Goal: Task Accomplishment & Management: Use online tool/utility

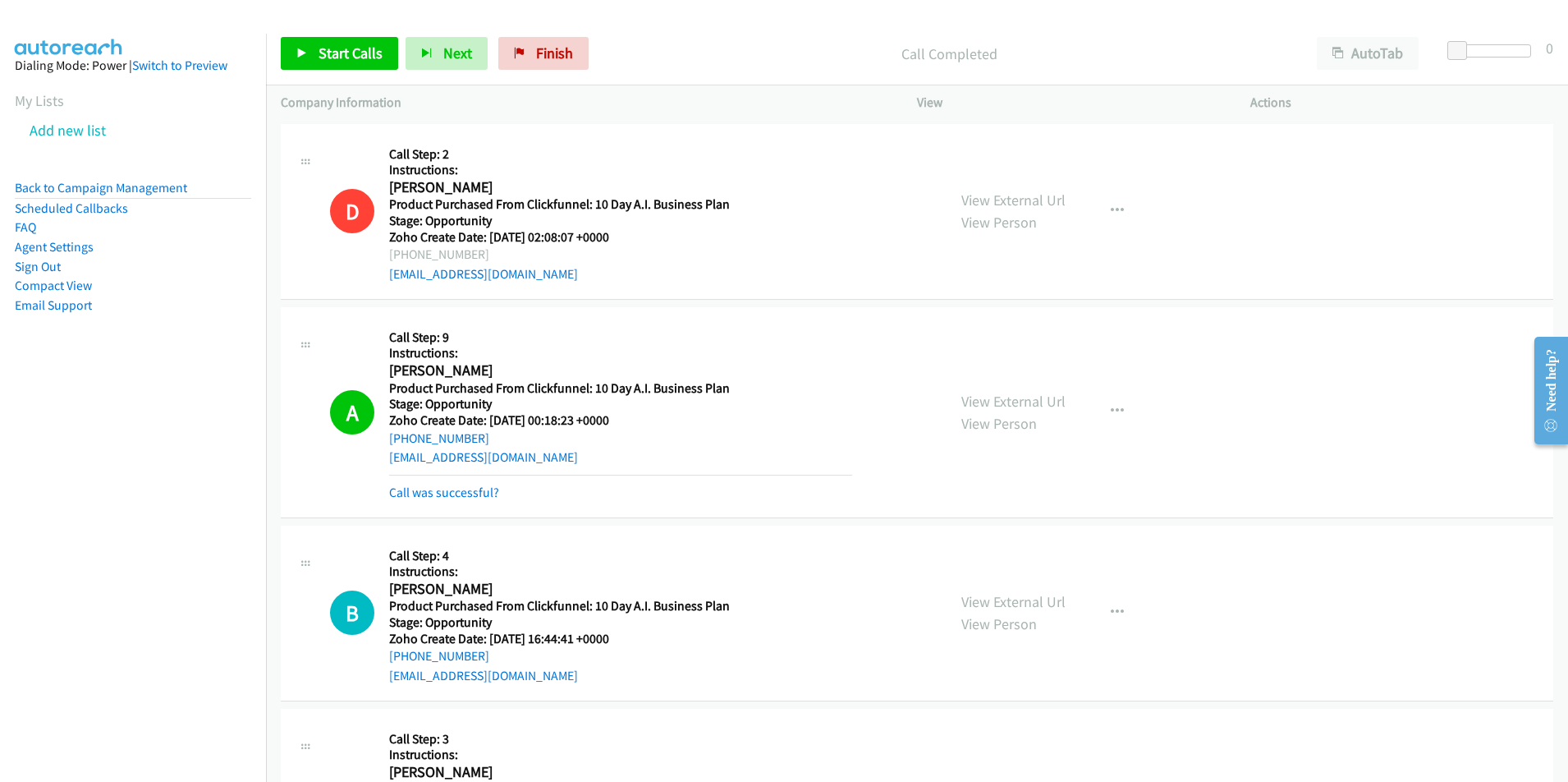
scroll to position [4989, 0]
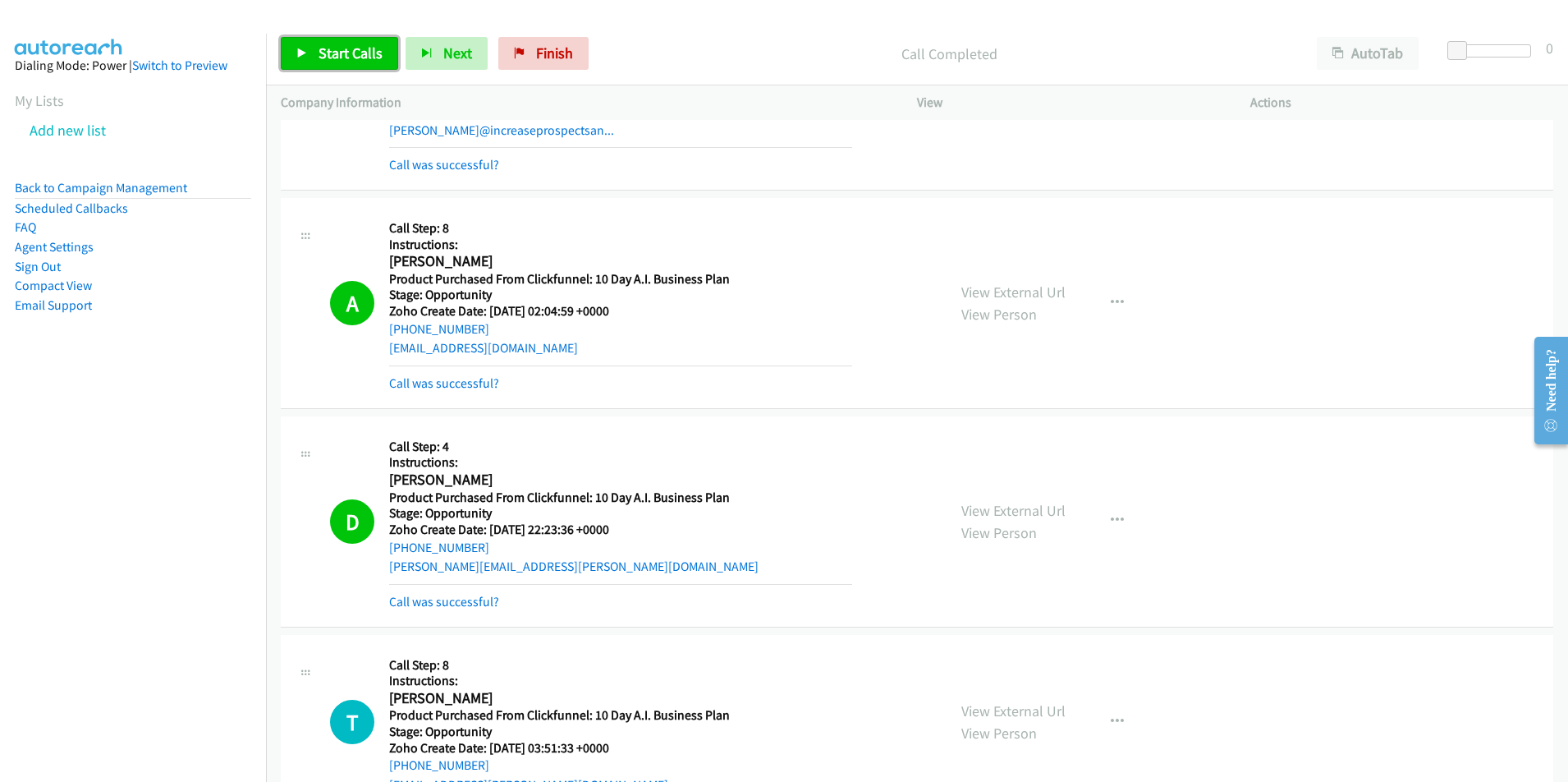
click at [327, 47] on span "Start Calls" at bounding box center [350, 52] width 64 height 19
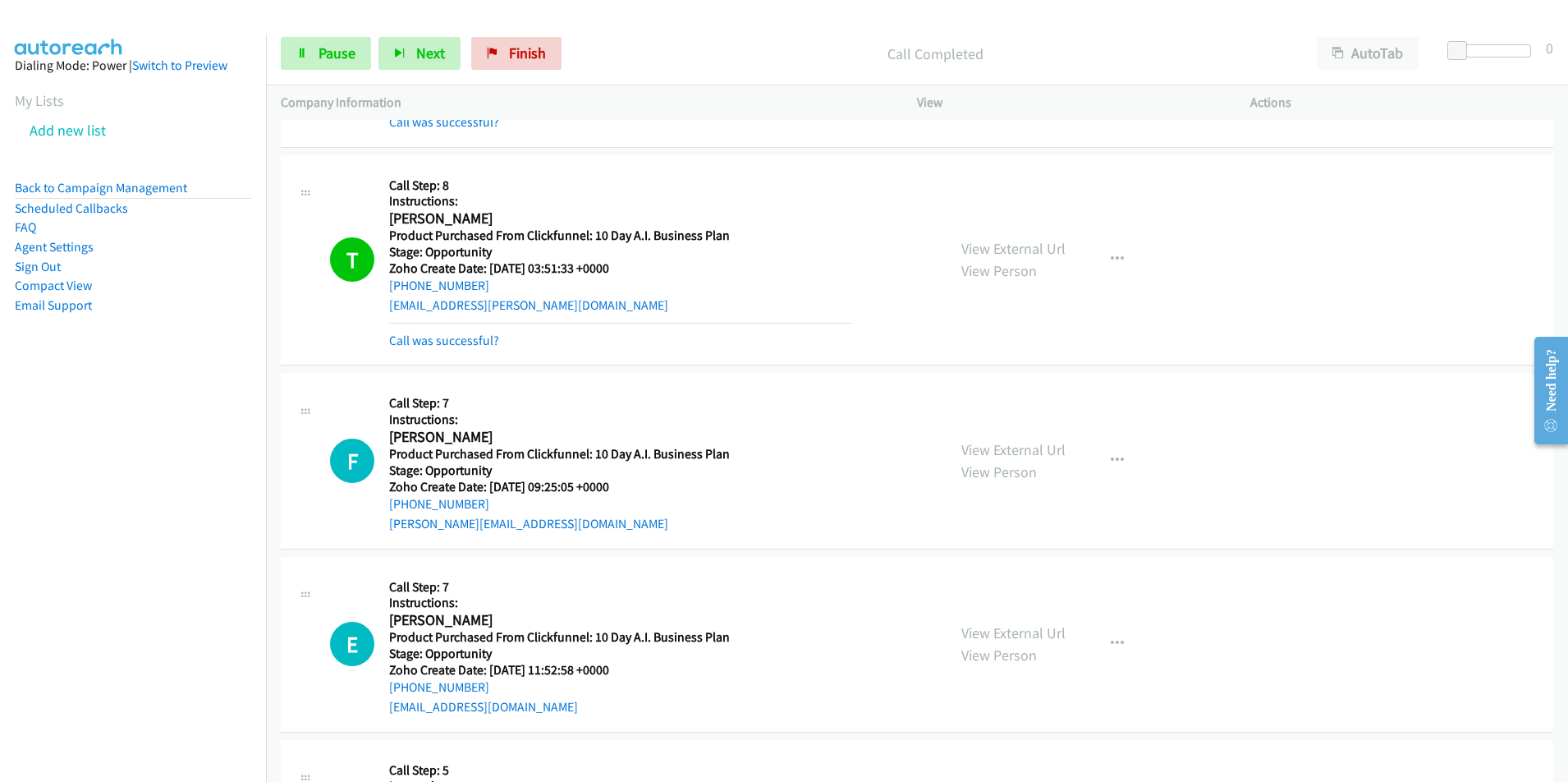
scroll to position [5524, 0]
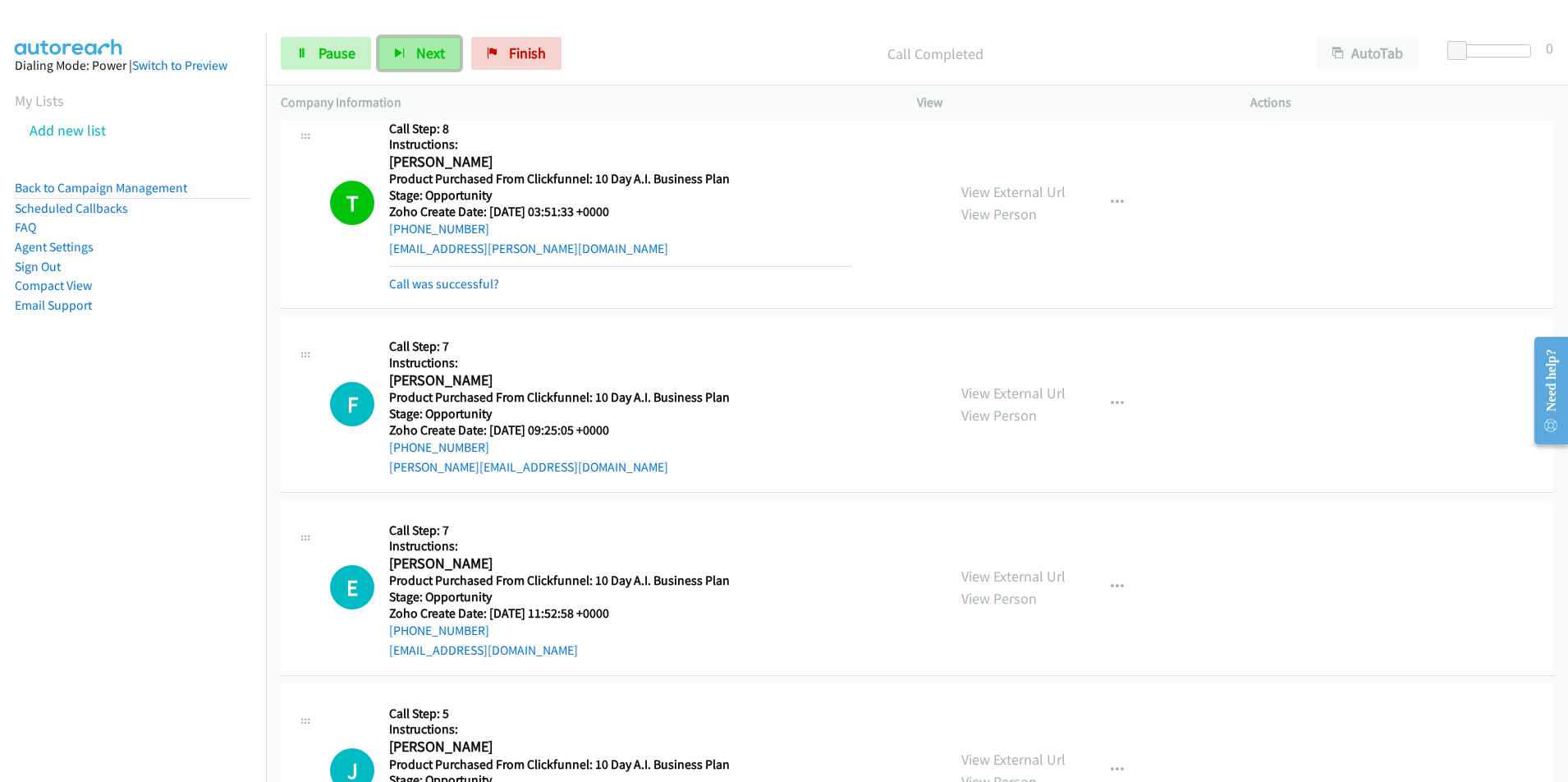
click at [416, 55] on span "Next" at bounding box center [430, 52] width 29 height 19
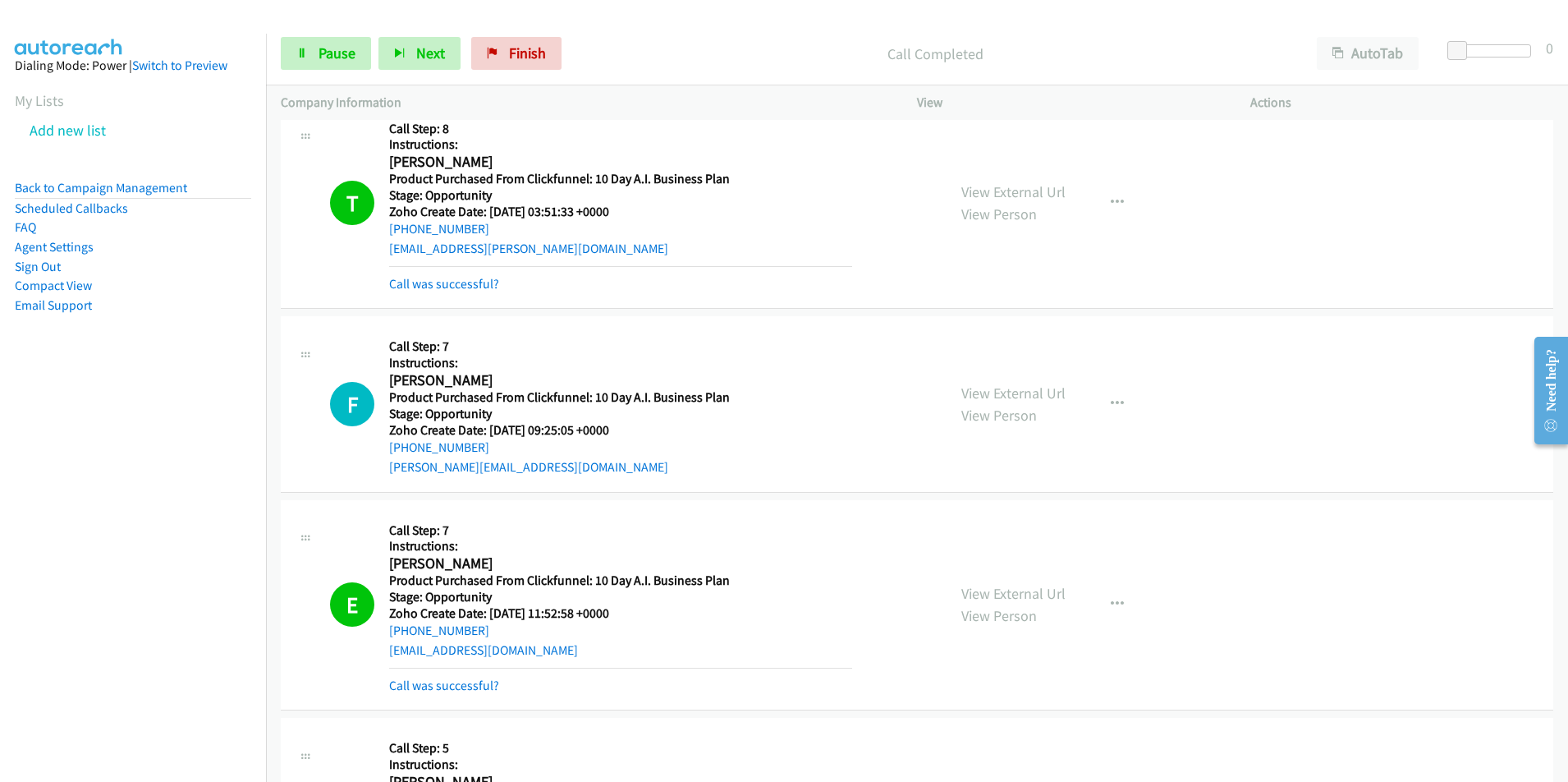
click at [522, 654] on div "elsherrod@gmail.com" at bounding box center [621, 650] width 463 height 20
click at [522, 649] on div "elsherrod@gmail.com" at bounding box center [621, 650] width 463 height 20
click at [516, 650] on div "elsherrod@gmail.com" at bounding box center [621, 650] width 463 height 20
click at [380, 655] on div "E Callback Scheduled Call Step: 7 Instructions: Elea Sherrod America/Los_Angele…" at bounding box center [631, 604] width 602 height 180
copy link "elsherrod@gmail.com"
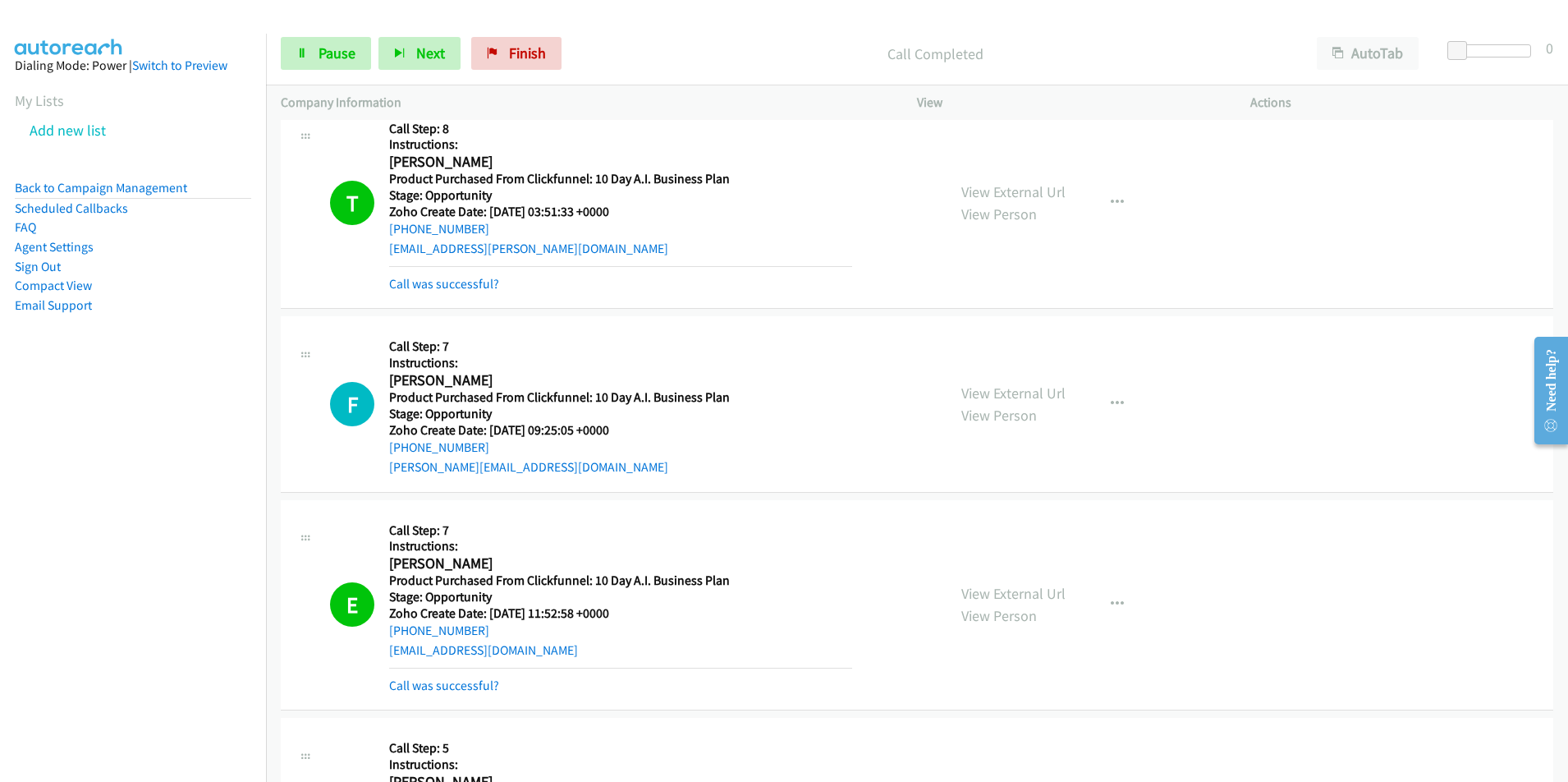
click at [469, 681] on link "Call was successful?" at bounding box center [445, 685] width 110 height 16
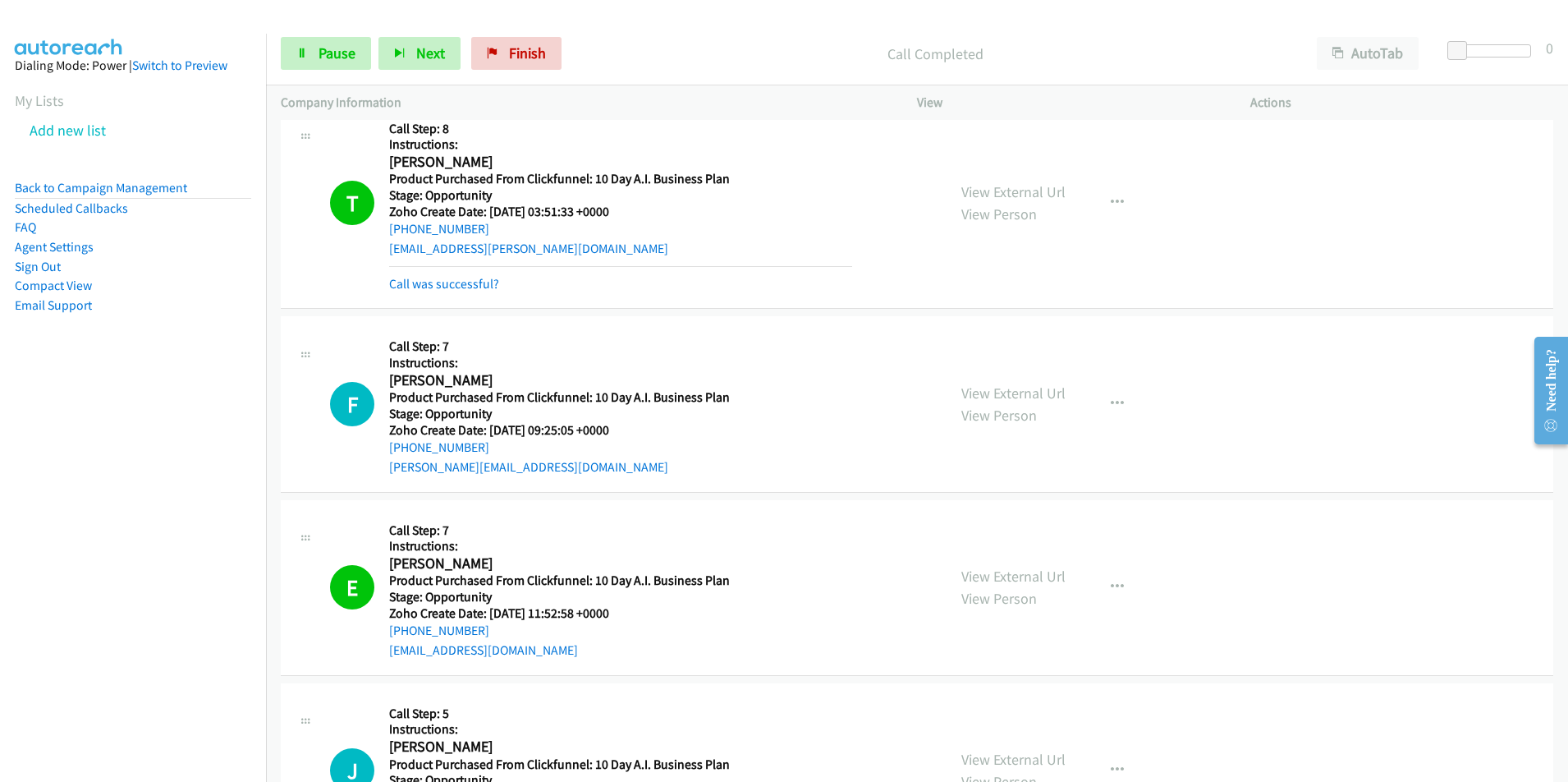
click at [530, 651] on div "elsherrod@gmail.com" at bounding box center [621, 650] width 463 height 20
click at [425, 53] on span "Next" at bounding box center [430, 52] width 29 height 19
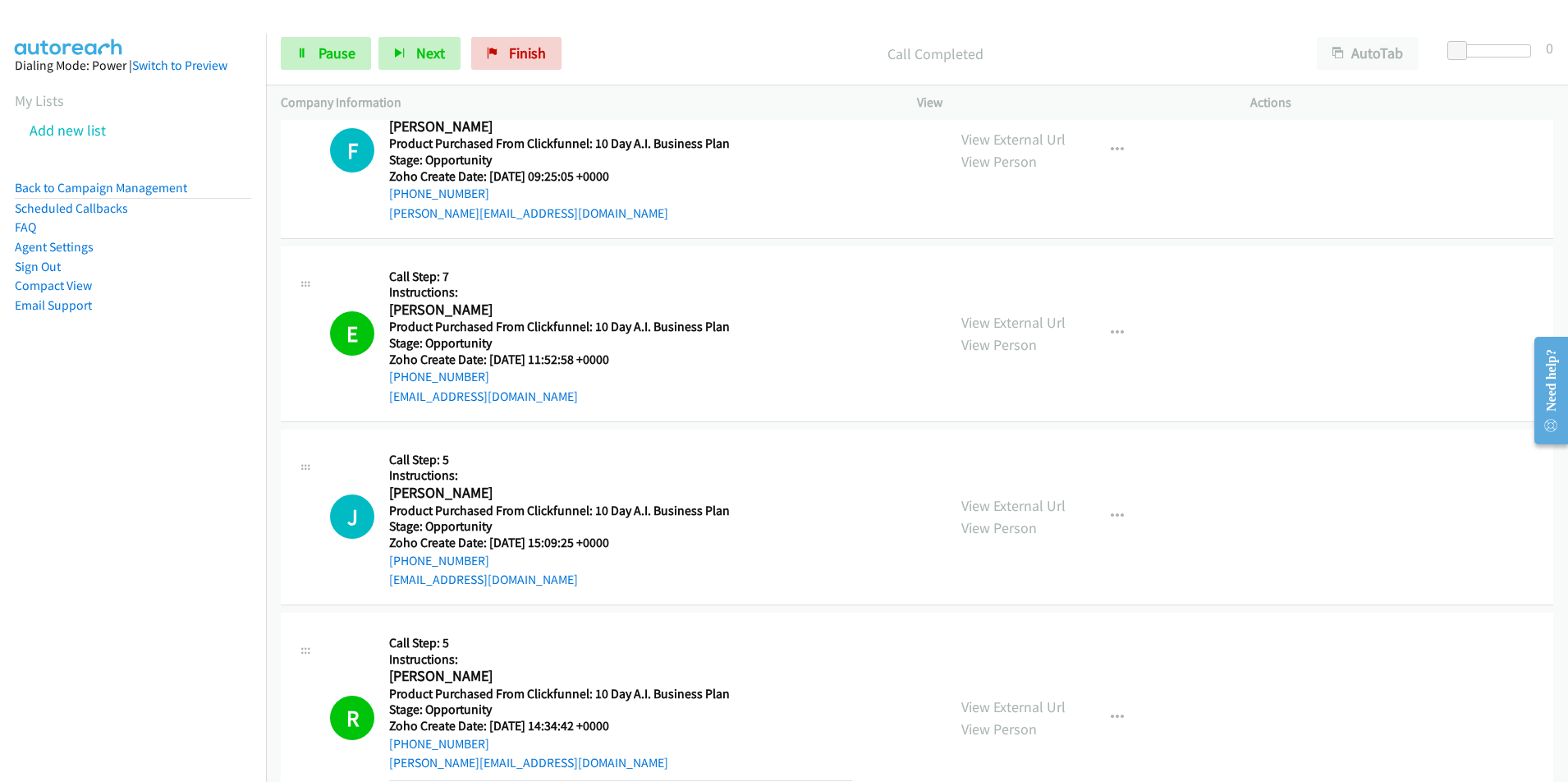
click at [1567, 769] on div "+1 415-964-1034 Call failed - Please reload the list and try again The Callbar …" at bounding box center [917, 451] width 1302 height 662
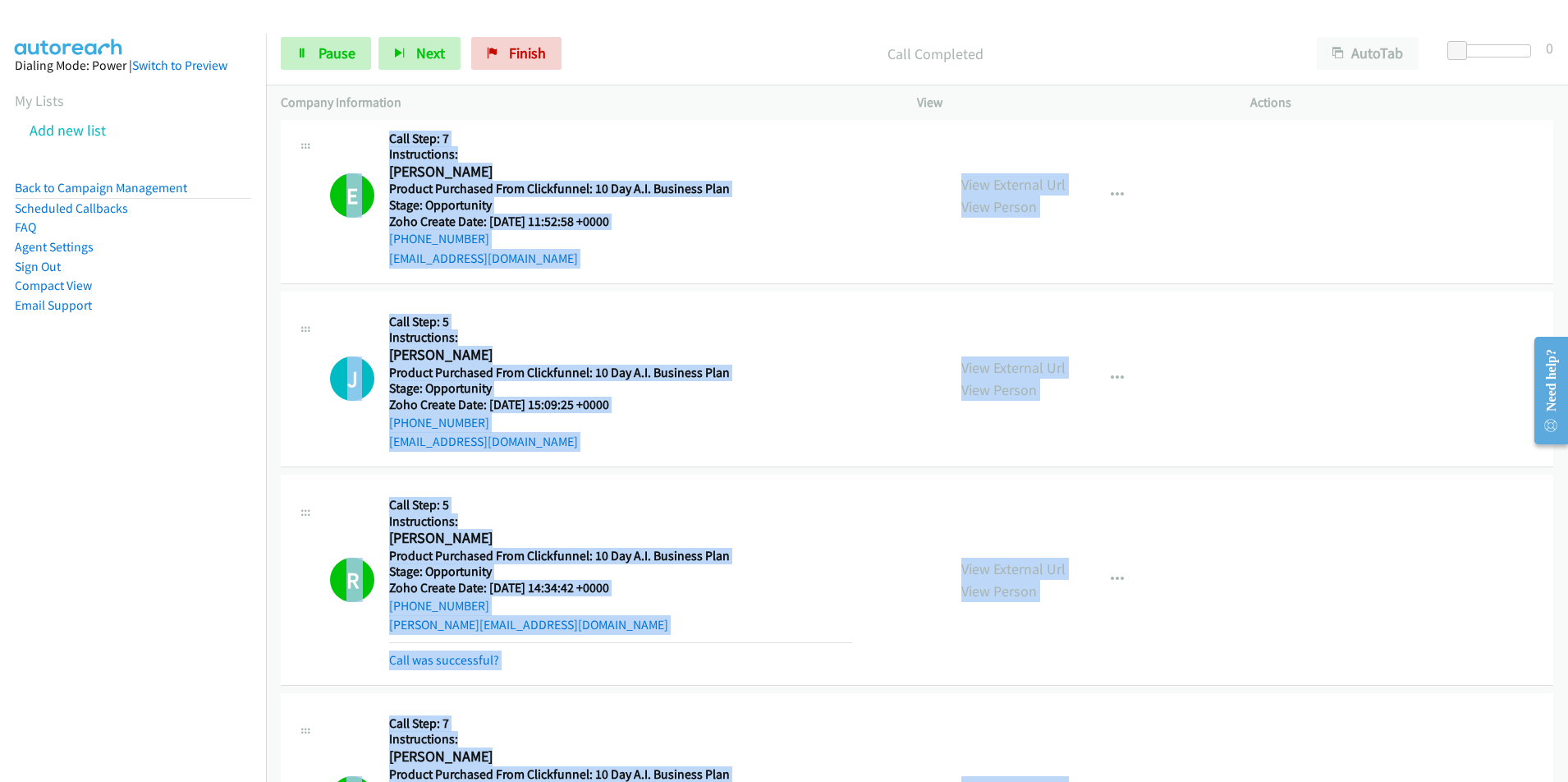
click at [1567, 769] on div "+1 415-964-1034 Call failed - Please reload the list and try again The Callbar …" at bounding box center [917, 451] width 1302 height 662
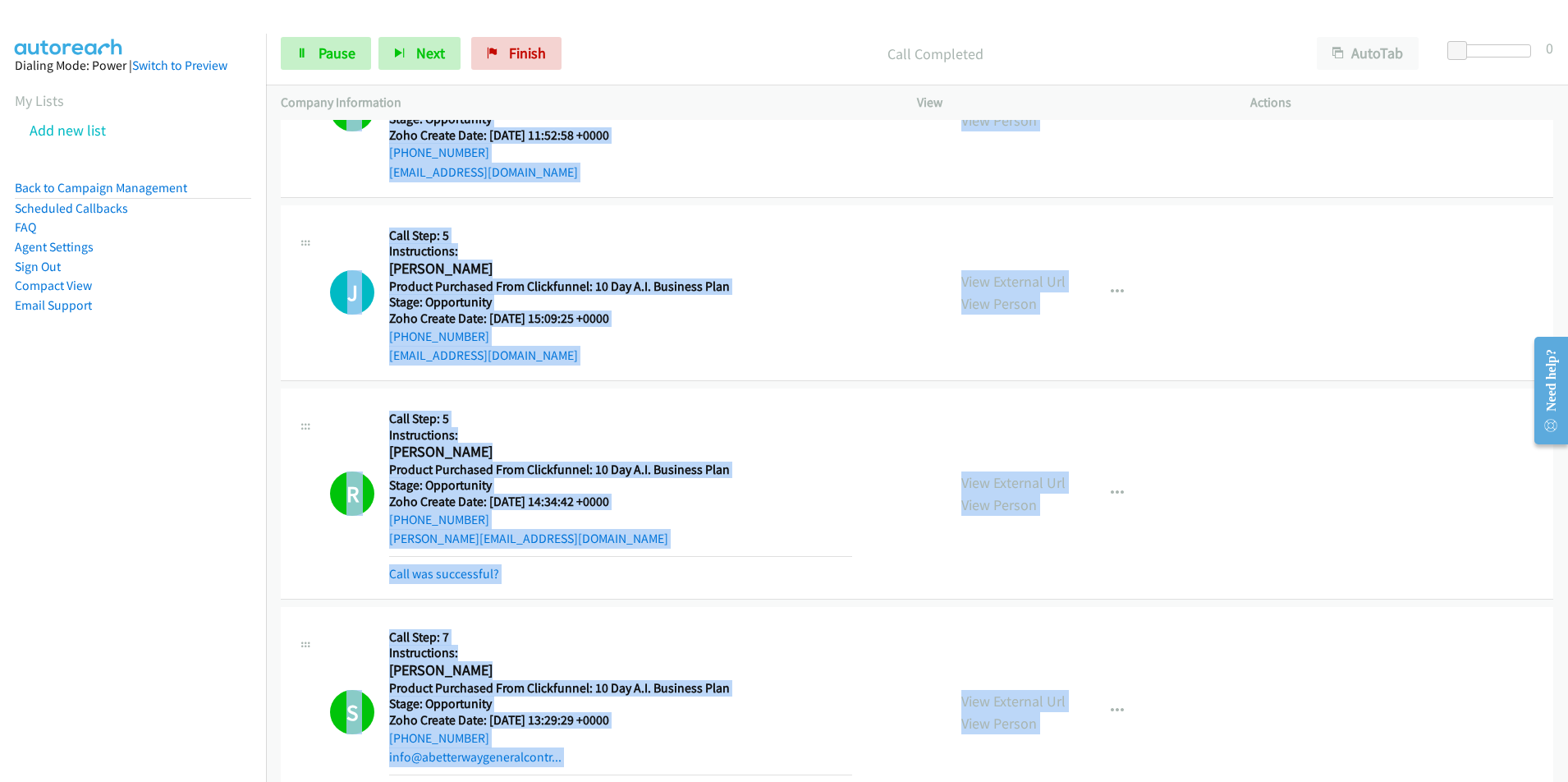
click at [1567, 769] on div "+1 415-964-1034 Call failed - Please reload the list and try again The Callbar …" at bounding box center [917, 451] width 1302 height 662
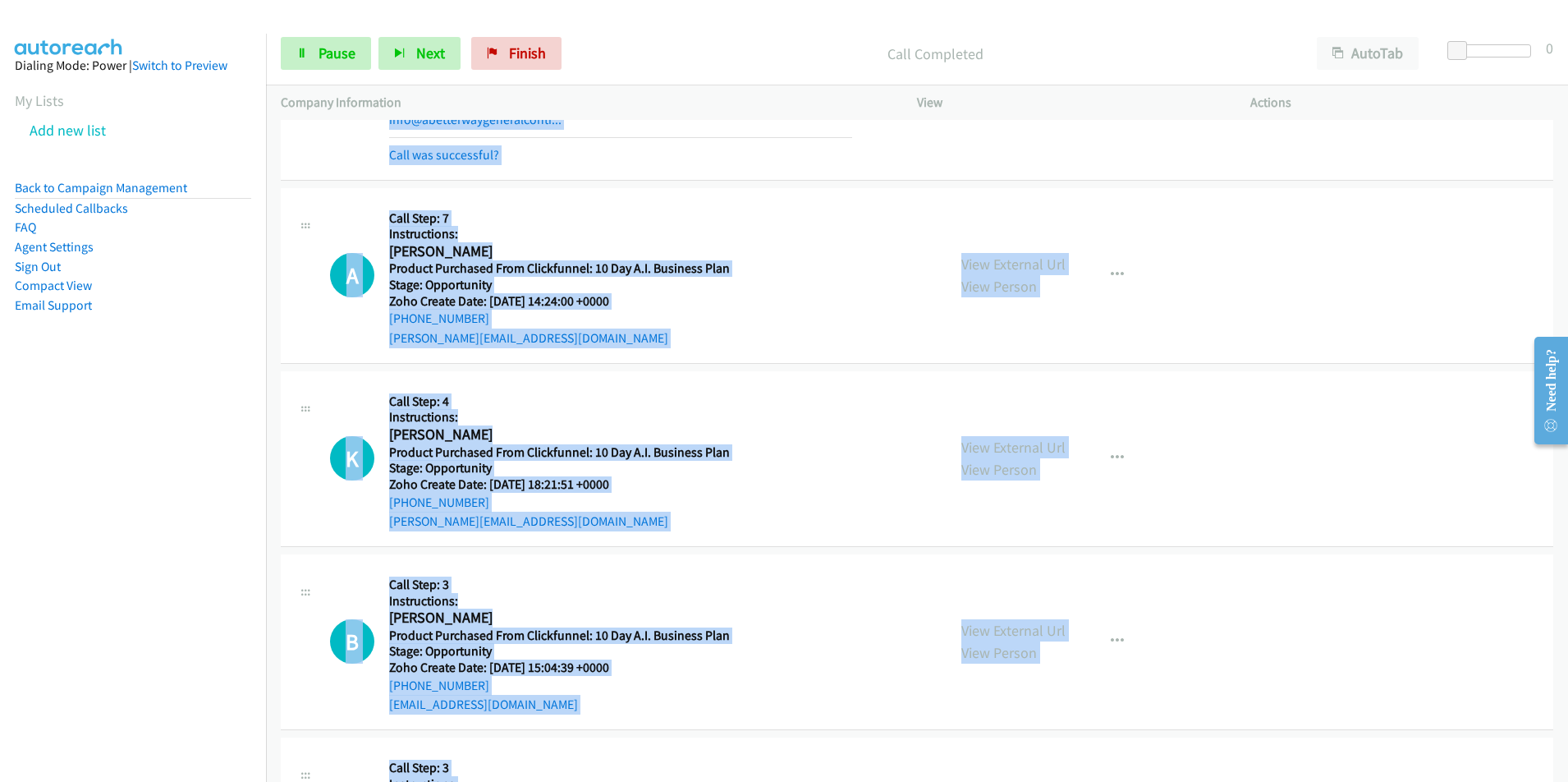
scroll to position [7208, 0]
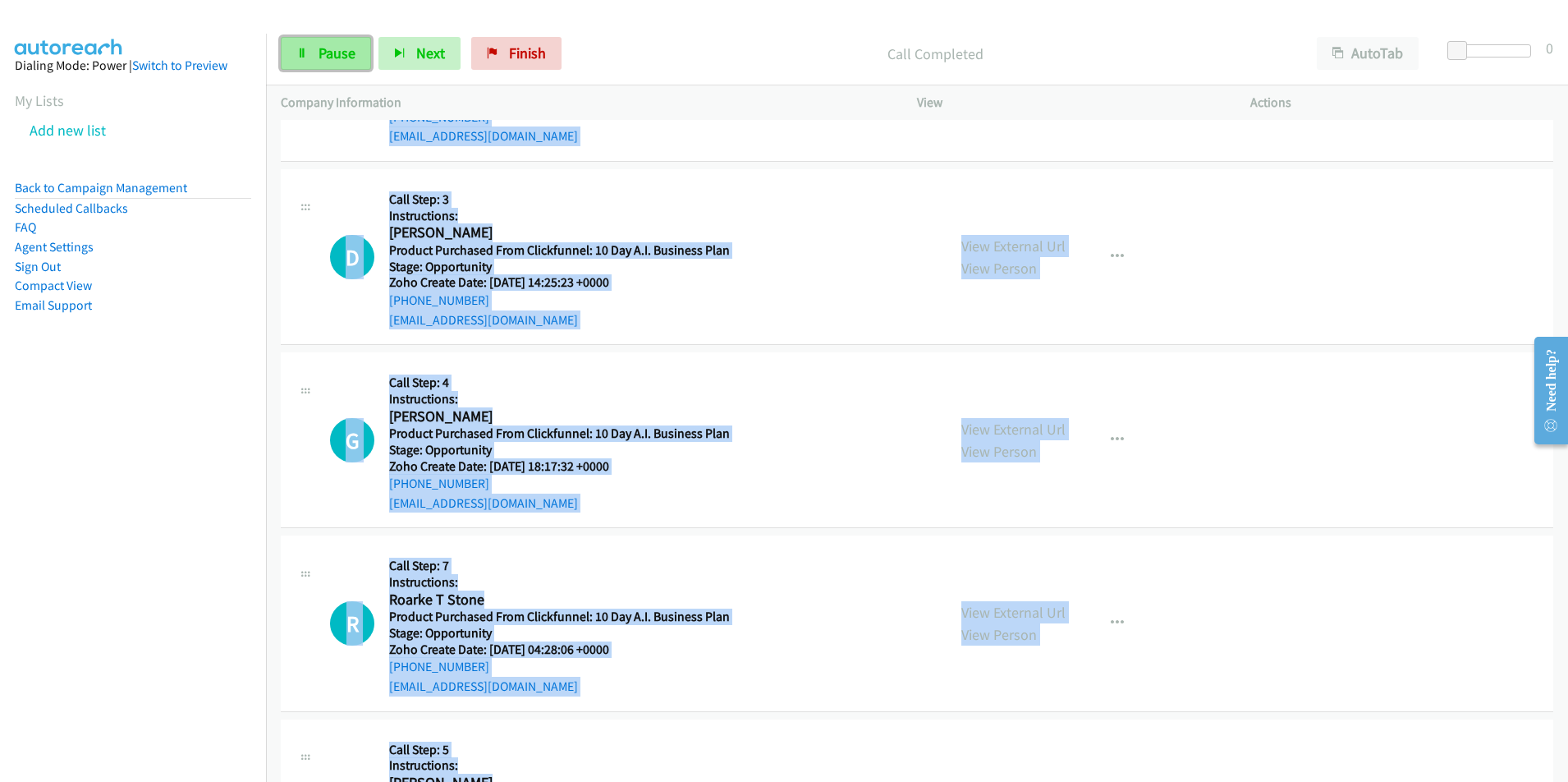
click at [320, 50] on span "Pause" at bounding box center [336, 52] width 36 height 19
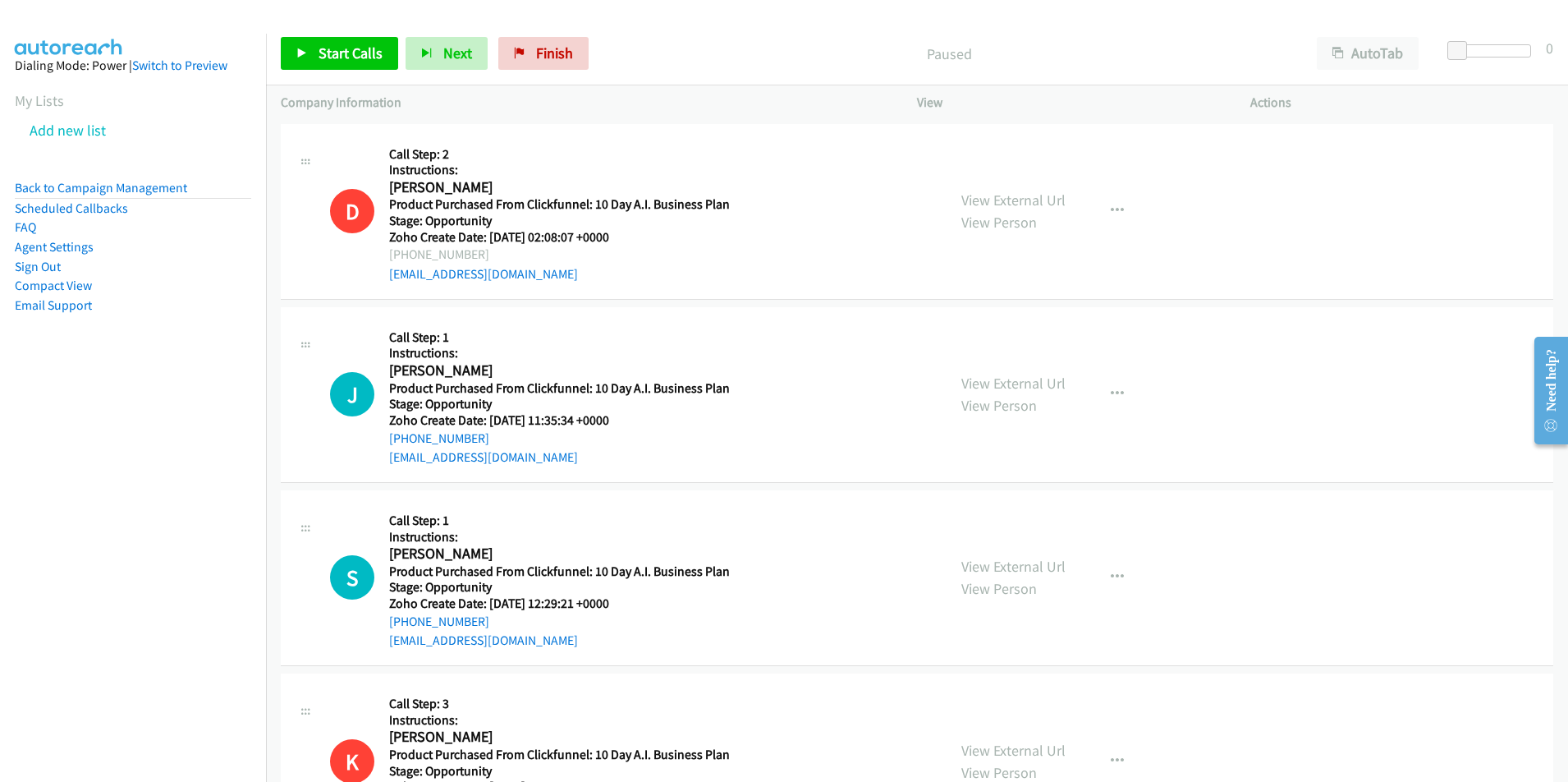
click at [336, 35] on div "Start Calls Pause Next Finish Paused AutoTab AutoTab 0" at bounding box center [917, 53] width 1302 height 63
click at [354, 56] on span "Start Calls" at bounding box center [350, 52] width 64 height 19
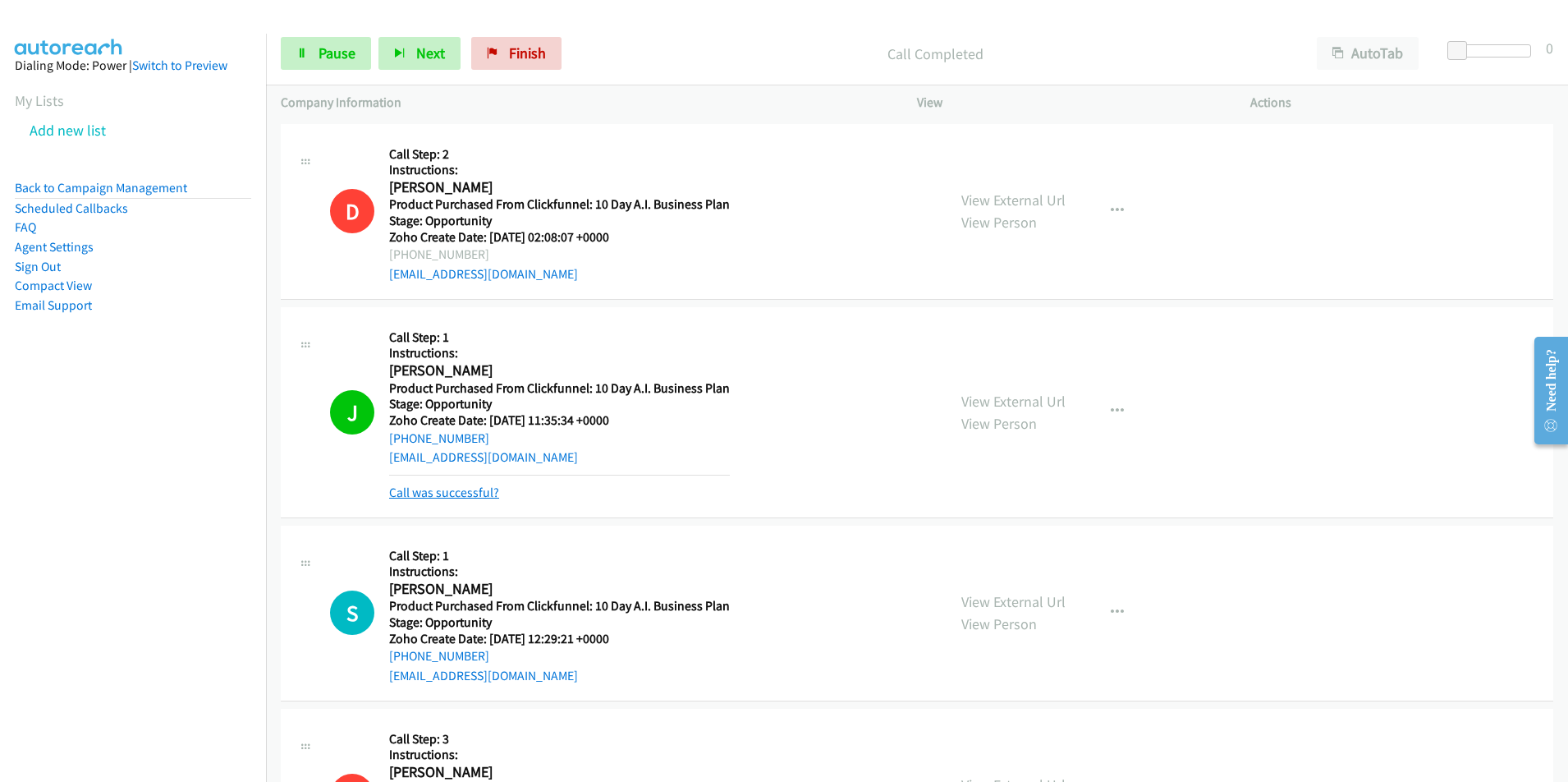
click at [435, 496] on link "Call was successful?" at bounding box center [445, 492] width 110 height 16
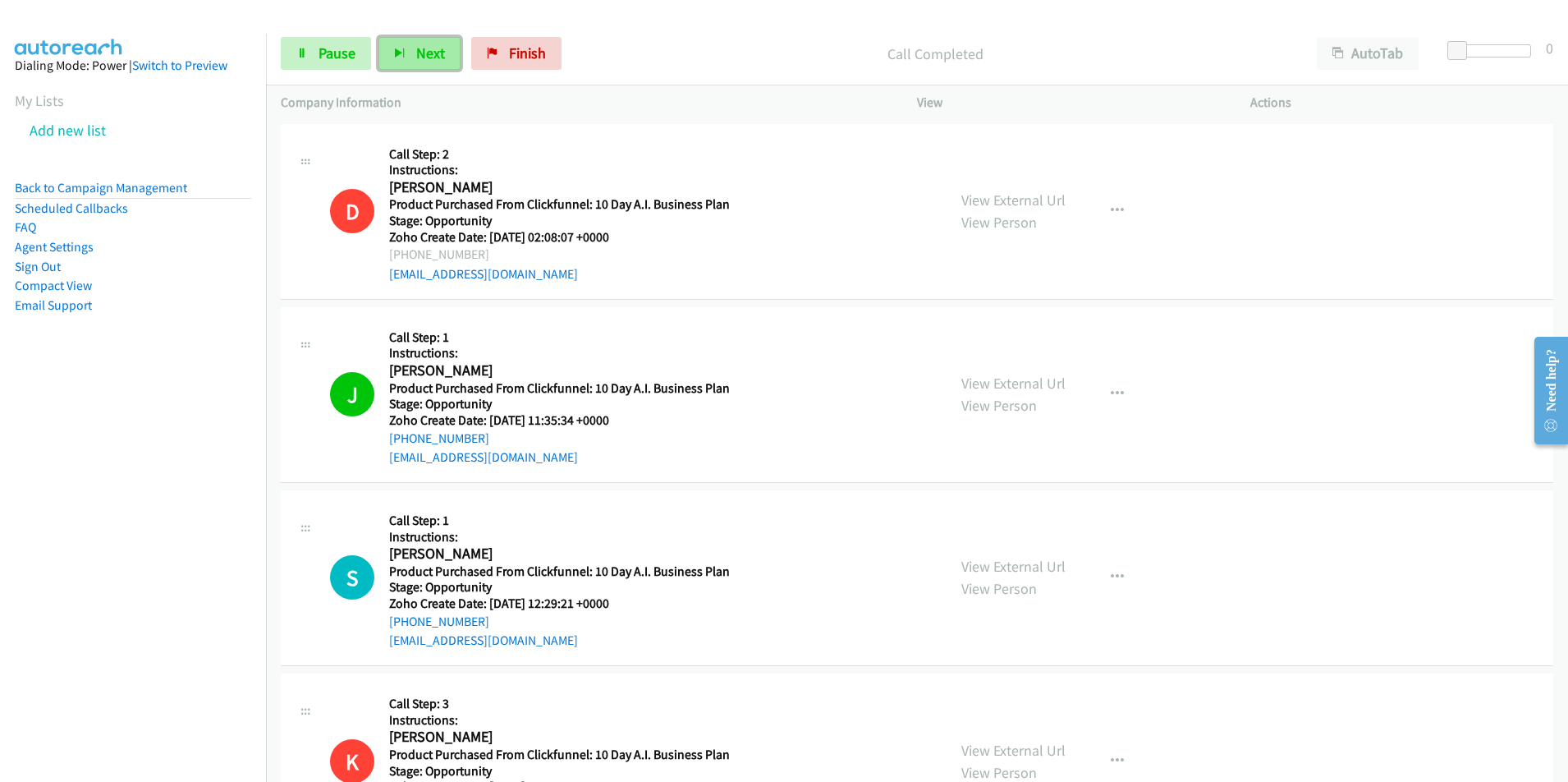
click at [413, 59] on button "Next" at bounding box center [419, 52] width 82 height 33
click at [416, 40] on button "Next" at bounding box center [419, 52] width 82 height 33
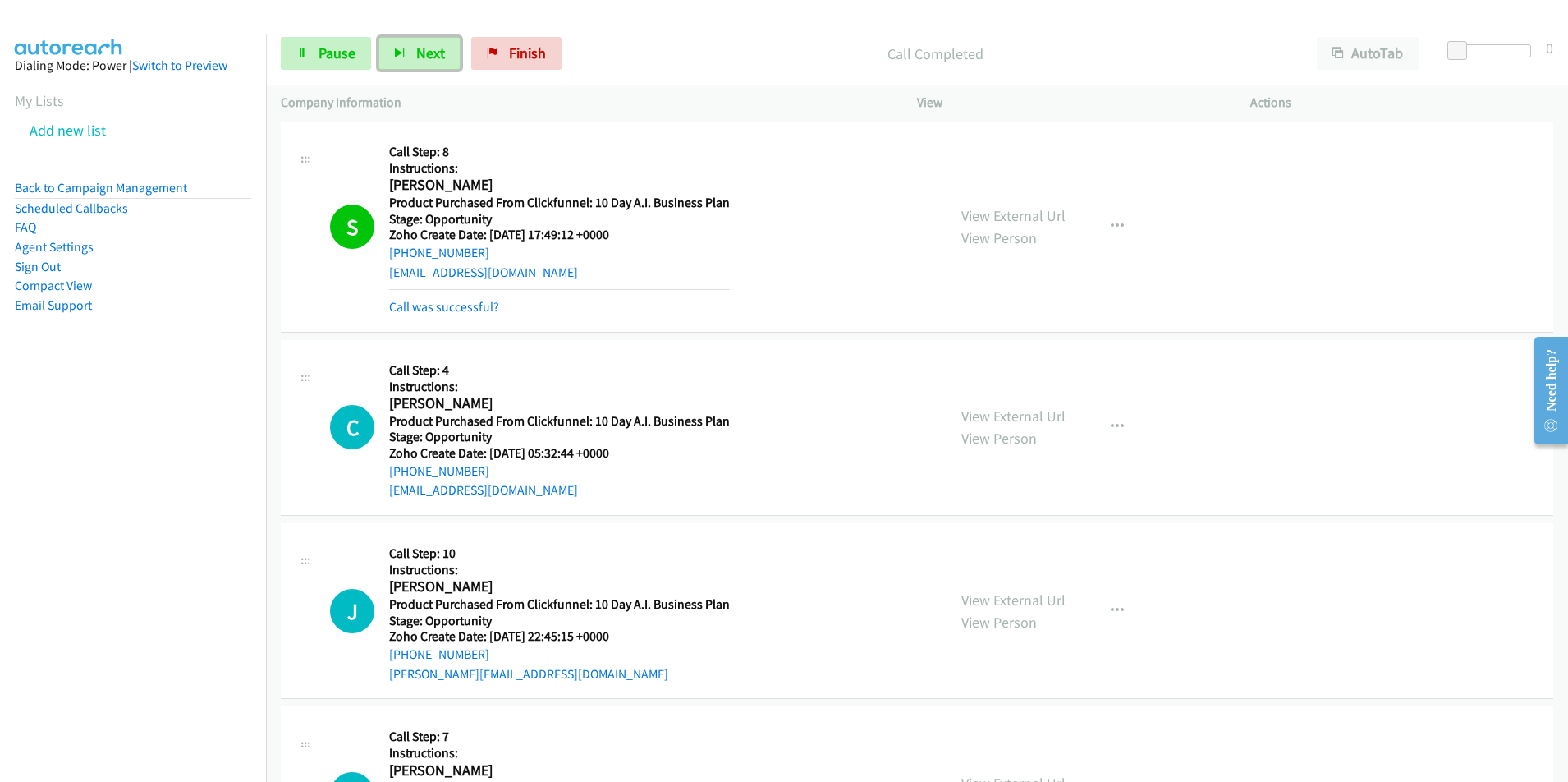
scroll to position [1380, 0]
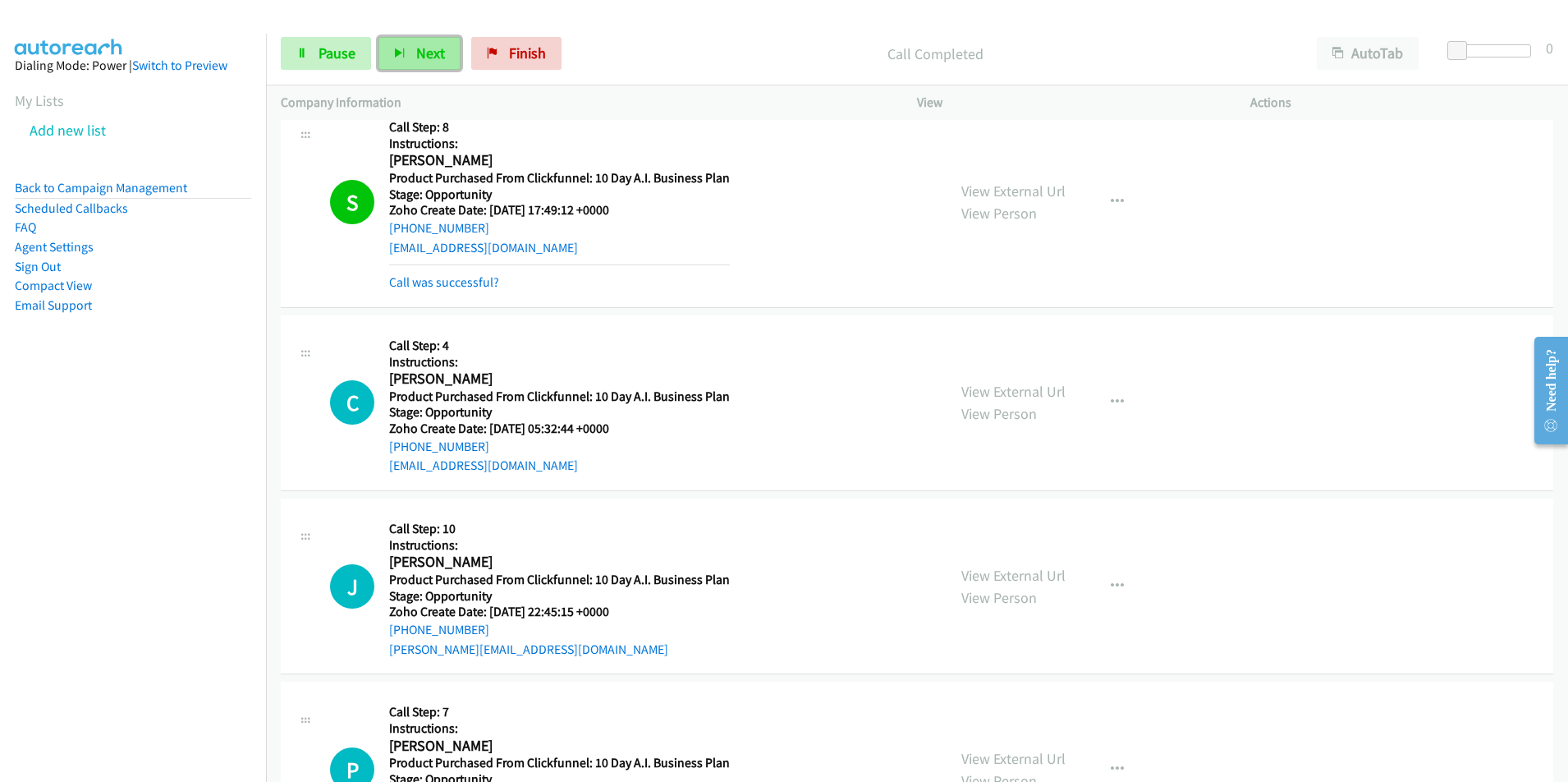
click at [406, 56] on button "Next" at bounding box center [419, 52] width 82 height 33
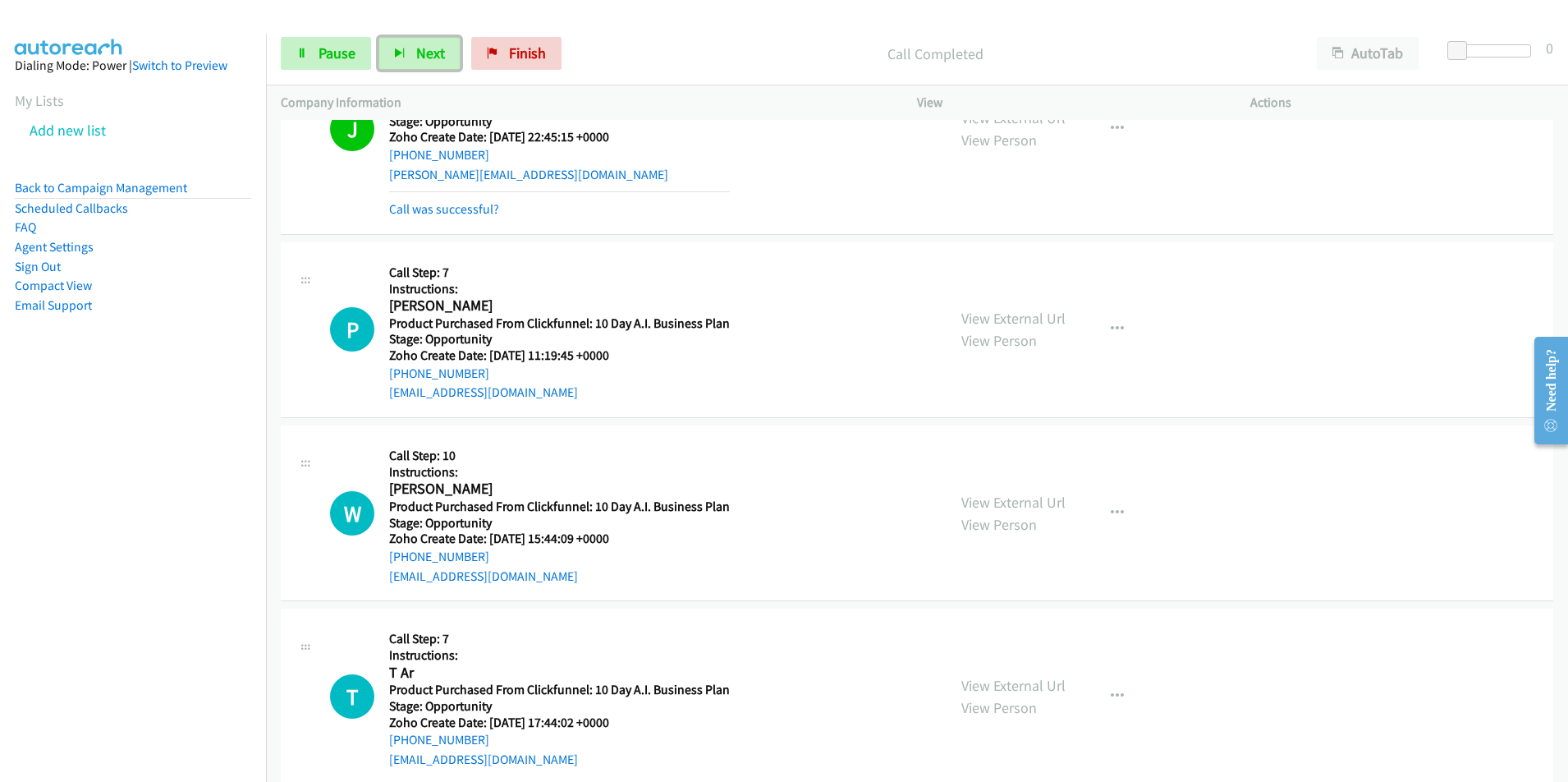
scroll to position [1872, 0]
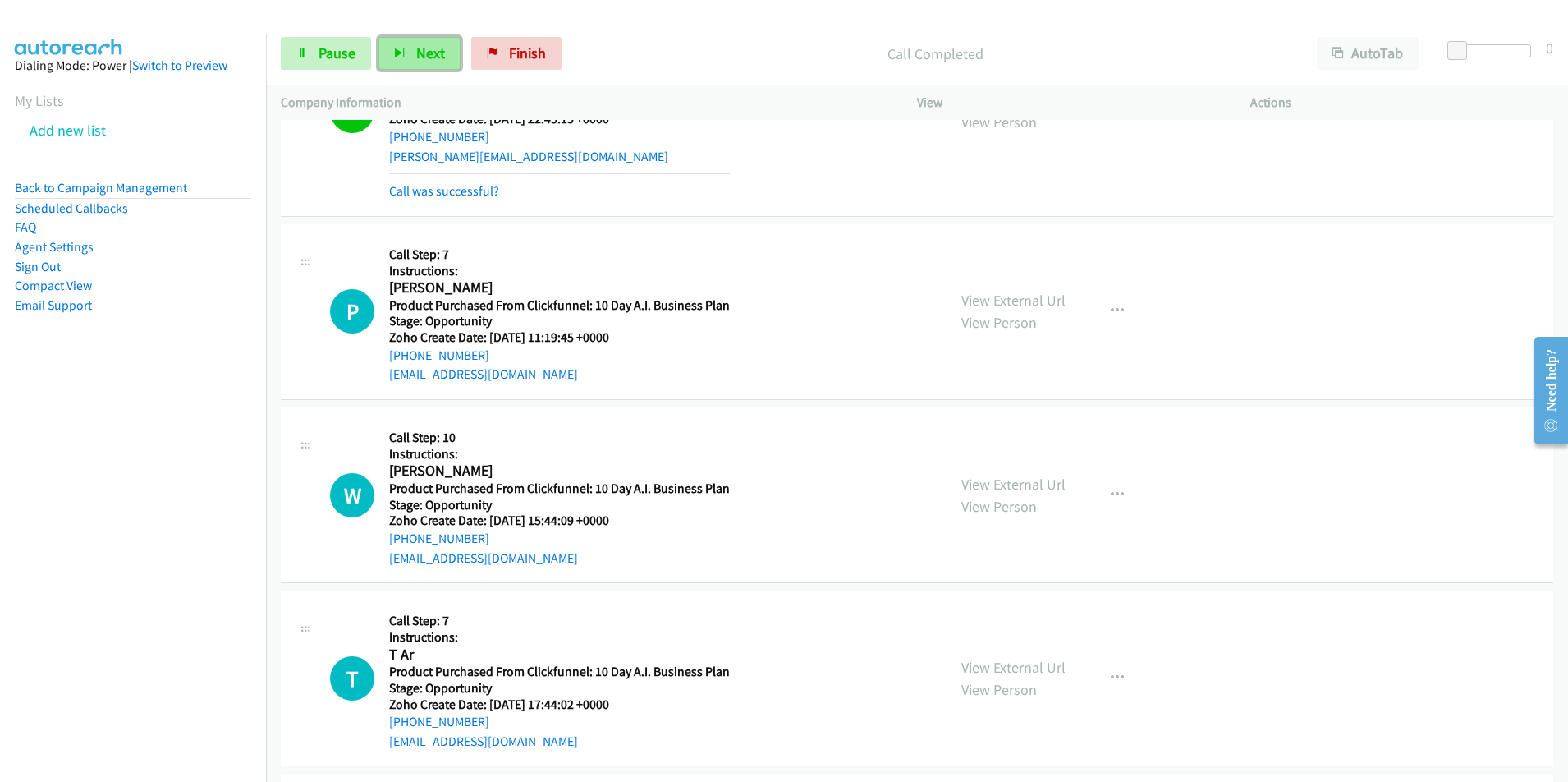
click at [427, 53] on span "Next" at bounding box center [430, 52] width 29 height 19
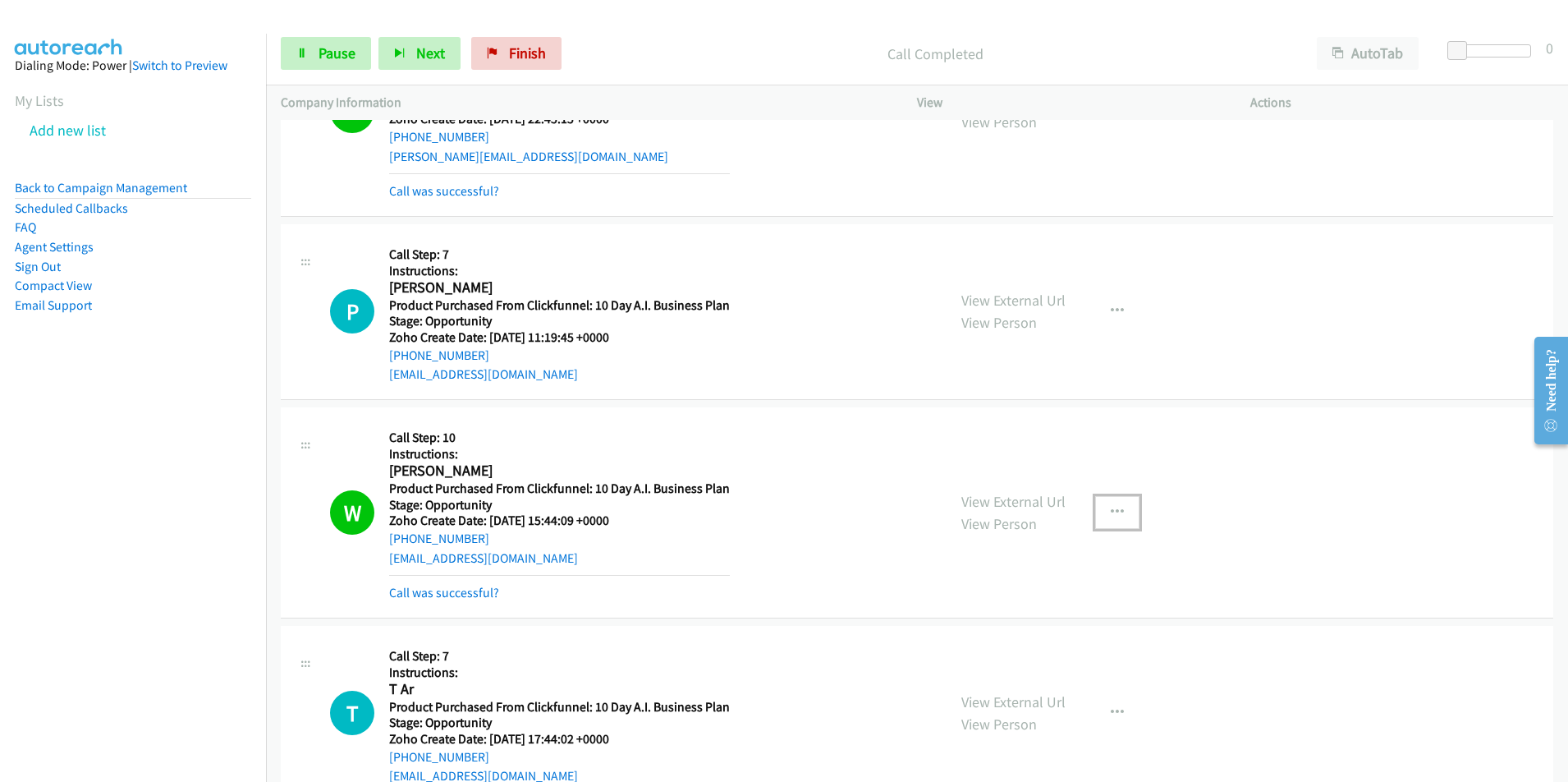
click at [1118, 508] on button "button" at bounding box center [1117, 512] width 44 height 33
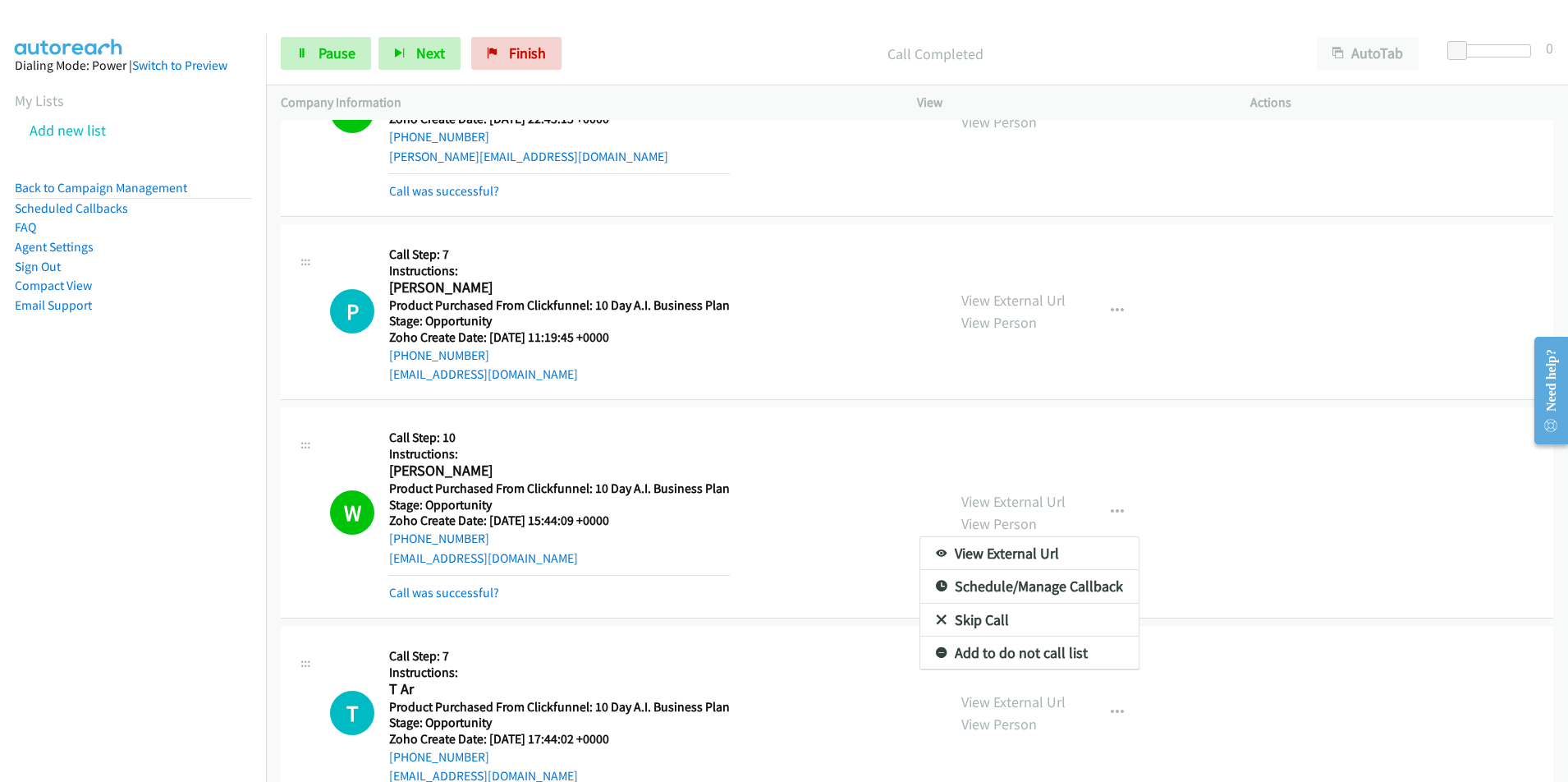
click at [435, 53] on div at bounding box center [784, 391] width 1568 height 782
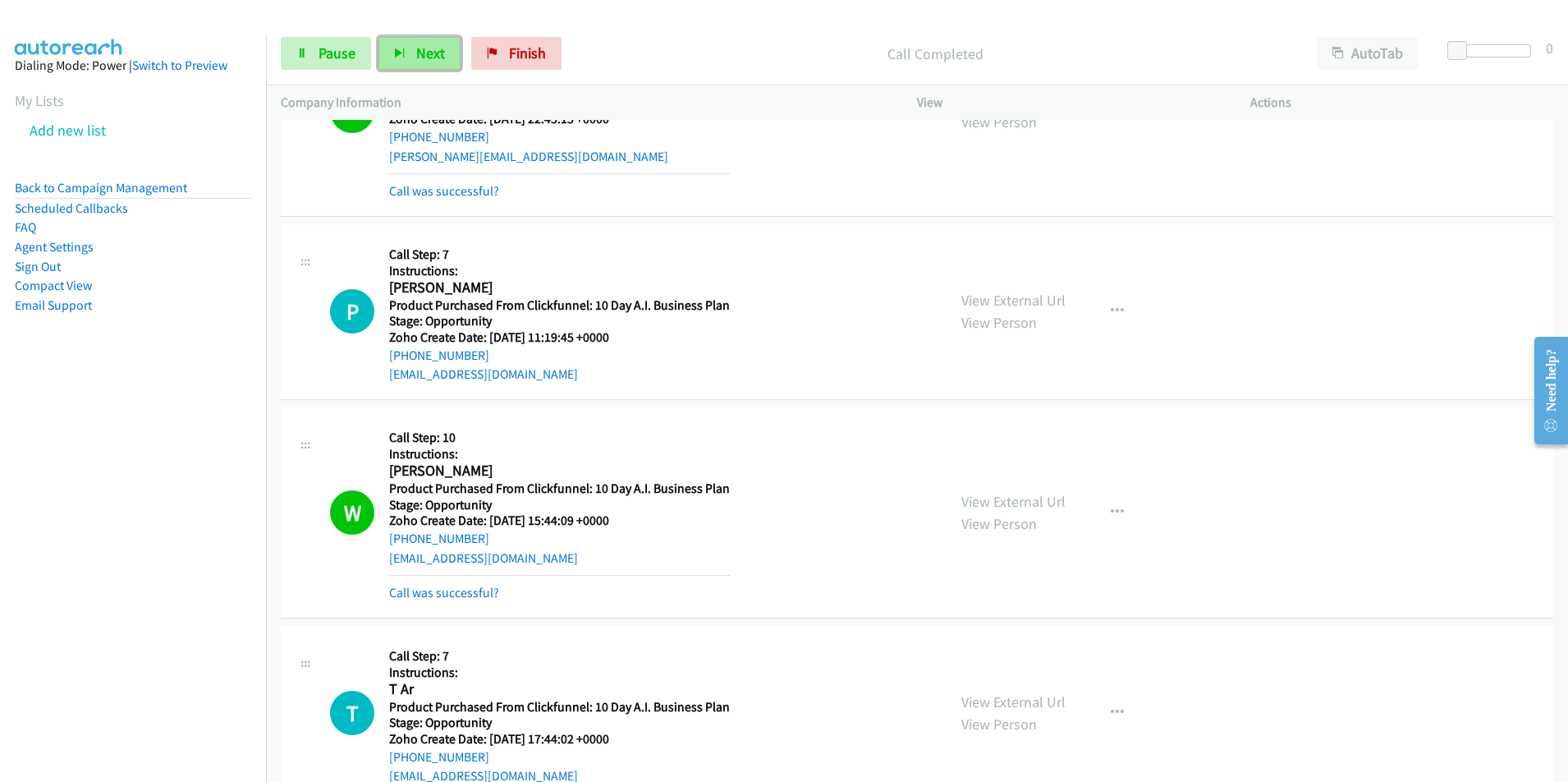
click at [426, 52] on span "Next" at bounding box center [430, 52] width 29 height 19
click at [1566, 770] on div "[PHONE_NUMBER] Call failed - Please reload the list and try again The Callbar F…" at bounding box center [917, 451] width 1302 height 662
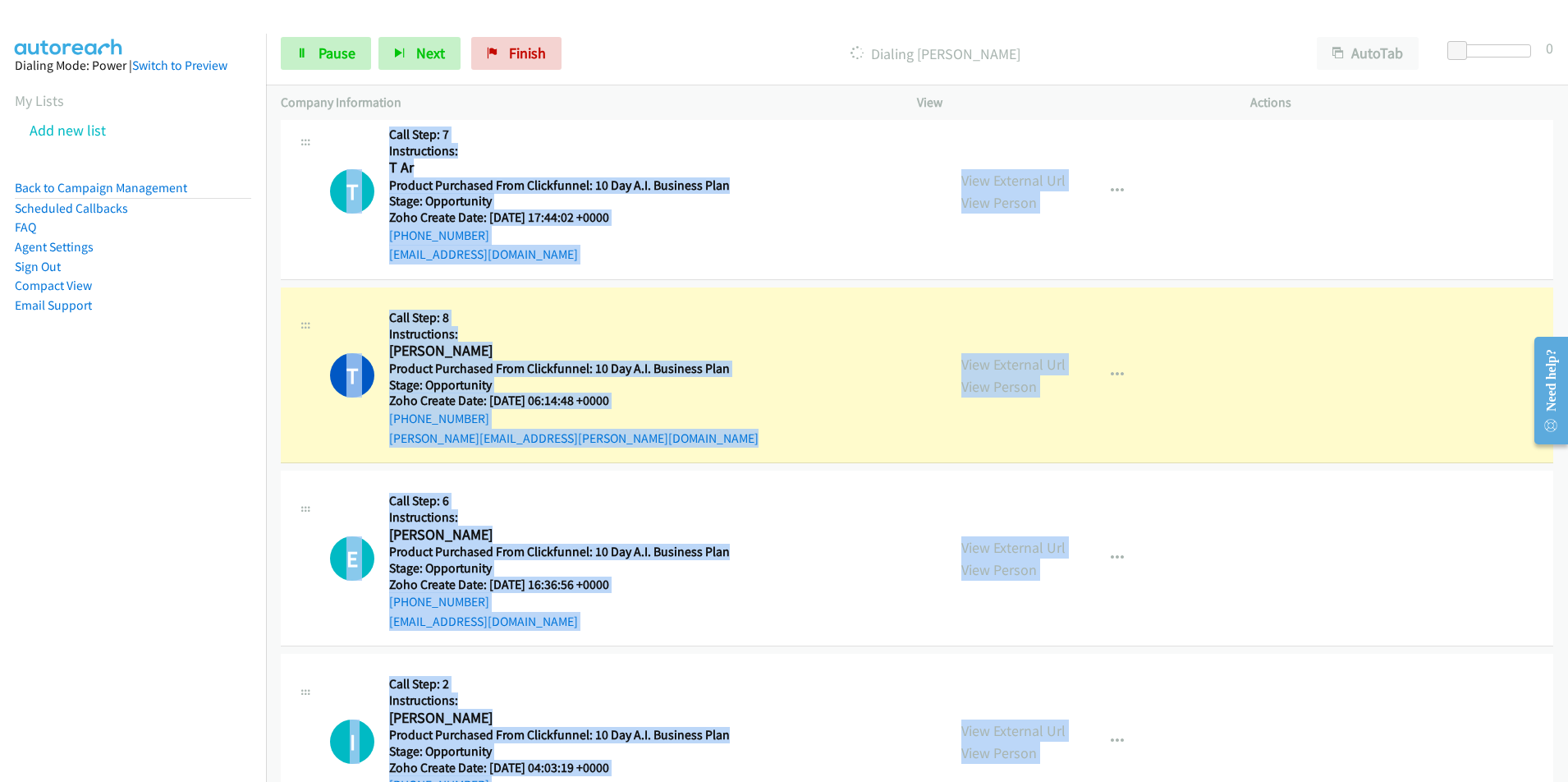
drag, startPoint x: 1566, startPoint y: 770, endPoint x: 1564, endPoint y: 760, distance: 10.2
click at [1564, 760] on div "[PHONE_NUMBER] Call failed - Please reload the list and try again The Callbar F…" at bounding box center [917, 451] width 1302 height 662
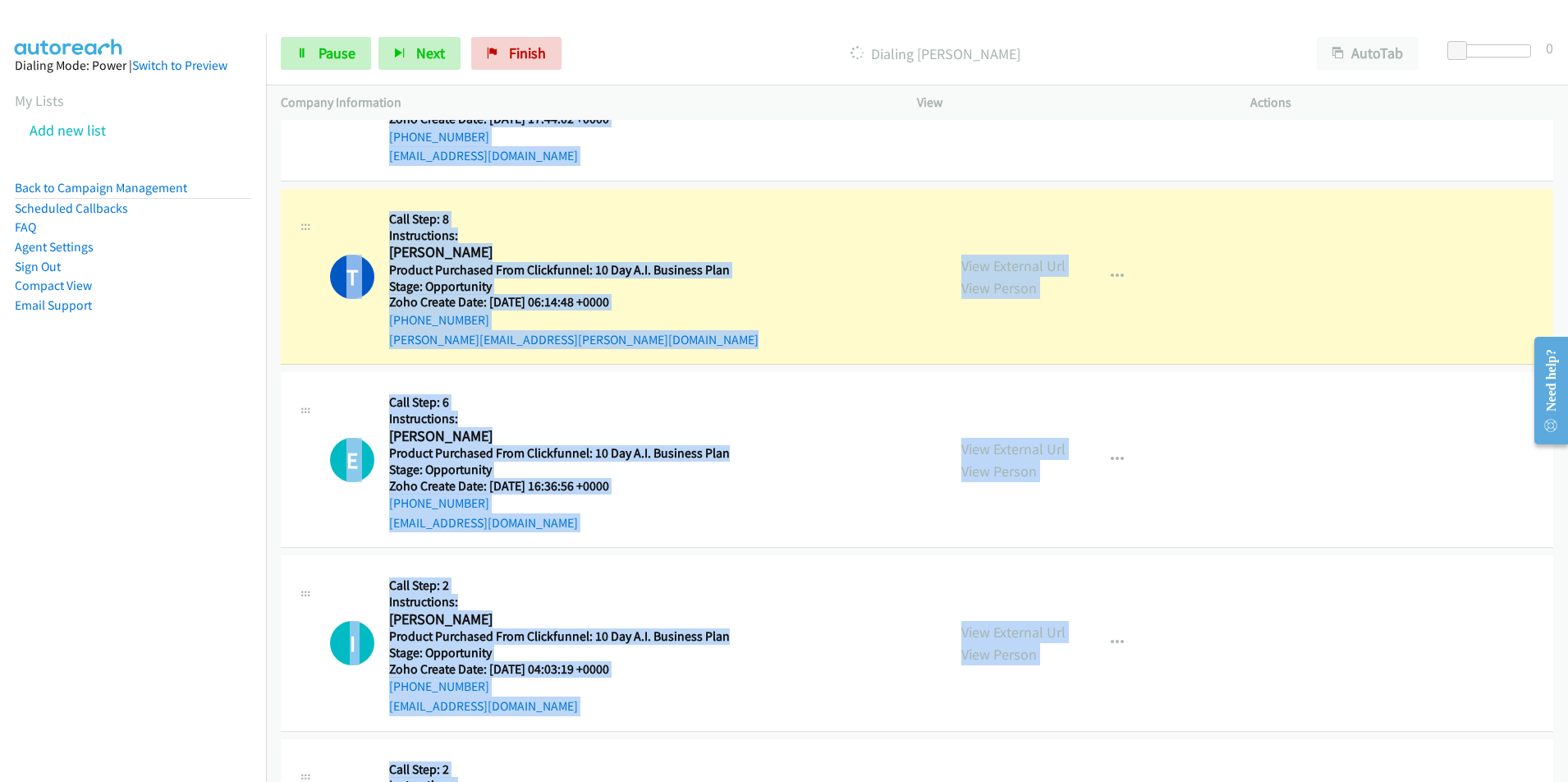
scroll to position [2524, 0]
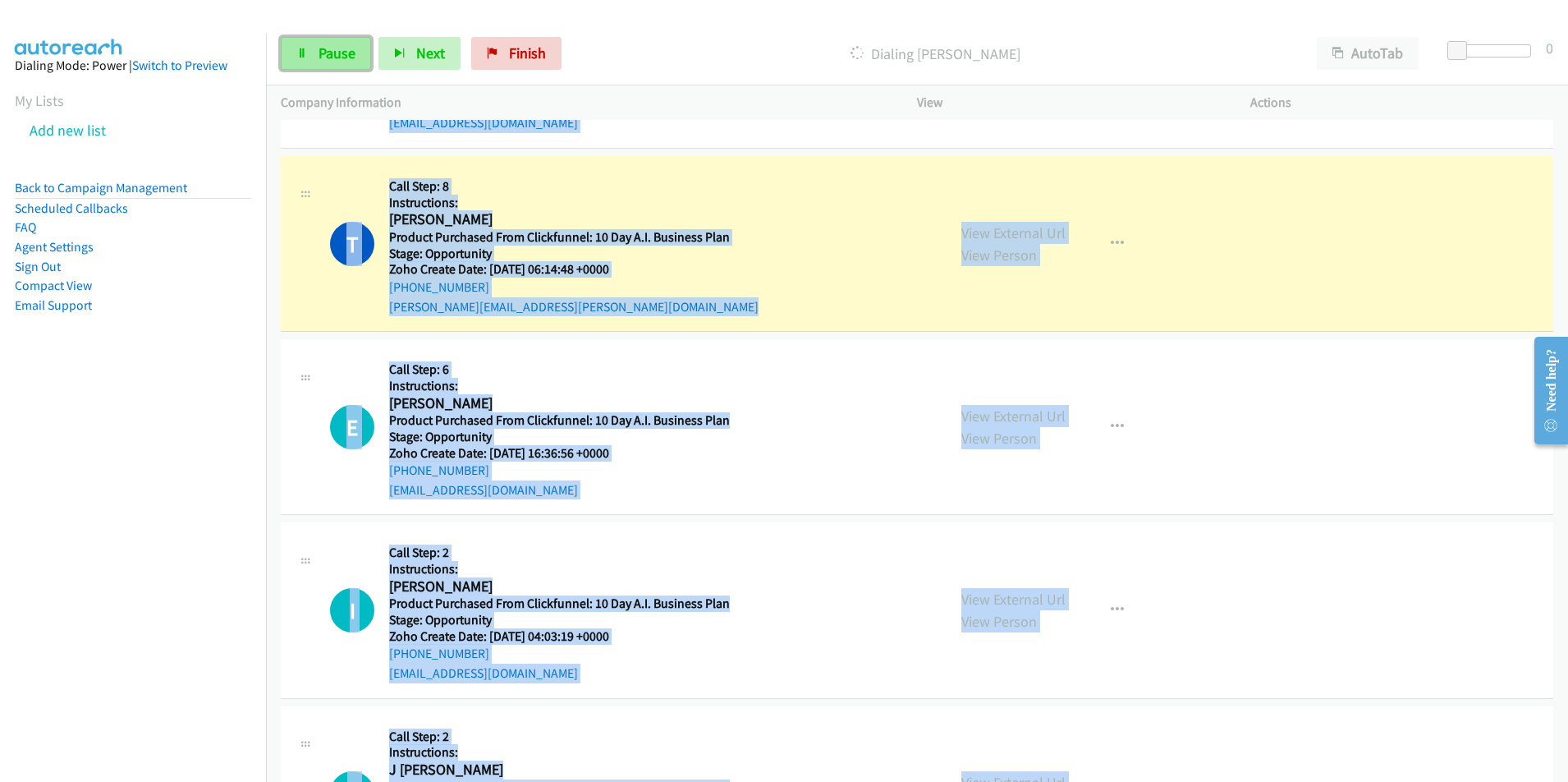
click at [333, 59] on span "Pause" at bounding box center [336, 52] width 36 height 19
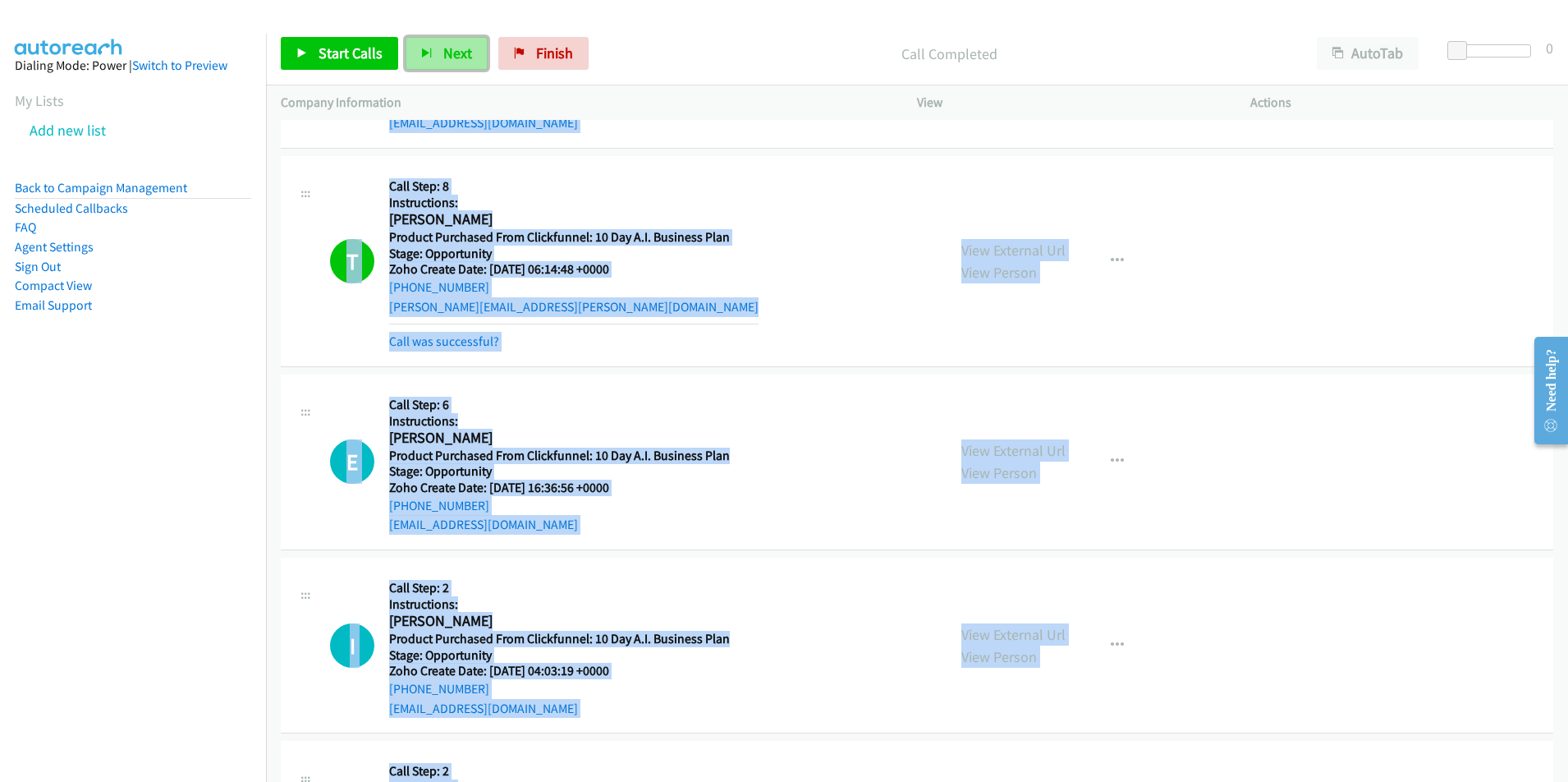
click at [425, 61] on button "Next" at bounding box center [446, 52] width 82 height 33
